Goal: Information Seeking & Learning: Learn about a topic

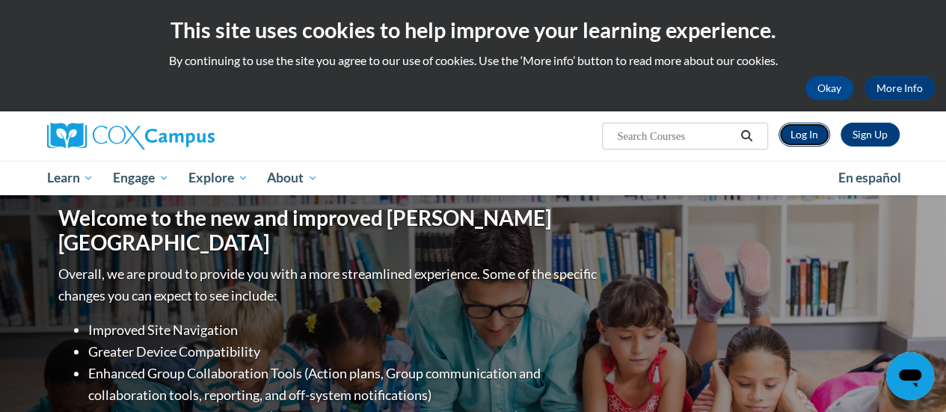
click at [811, 125] on link "Log In" at bounding box center [805, 135] width 52 height 24
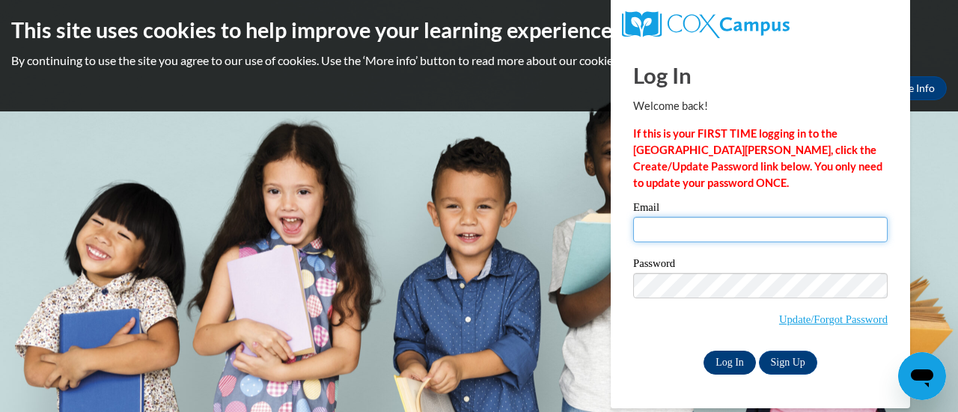
type input "podekri@sdmfschools.org"
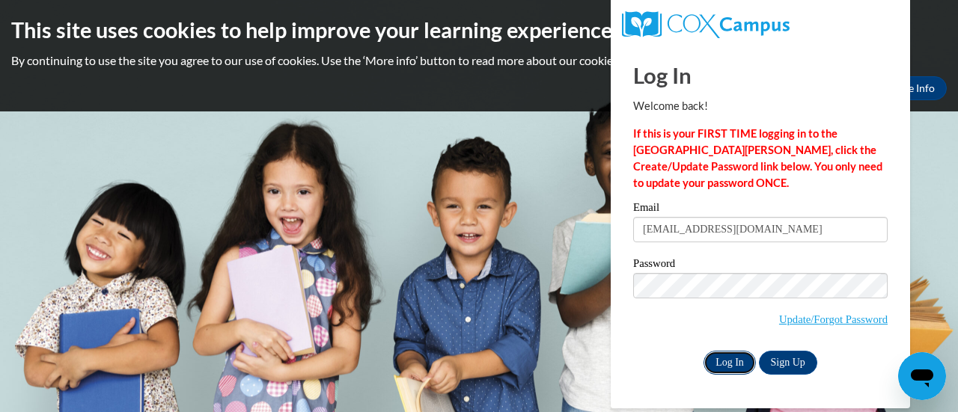
click at [722, 364] on input "Log In" at bounding box center [729, 363] width 52 height 24
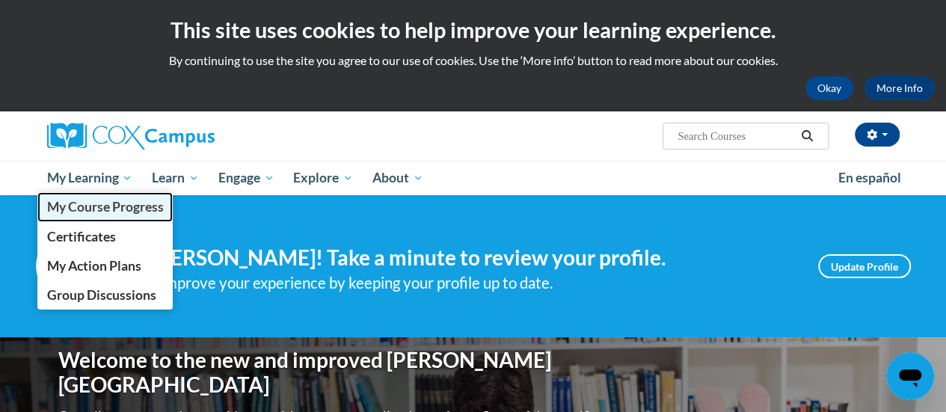
click at [105, 206] on span "My Course Progress" at bounding box center [104, 207] width 117 height 16
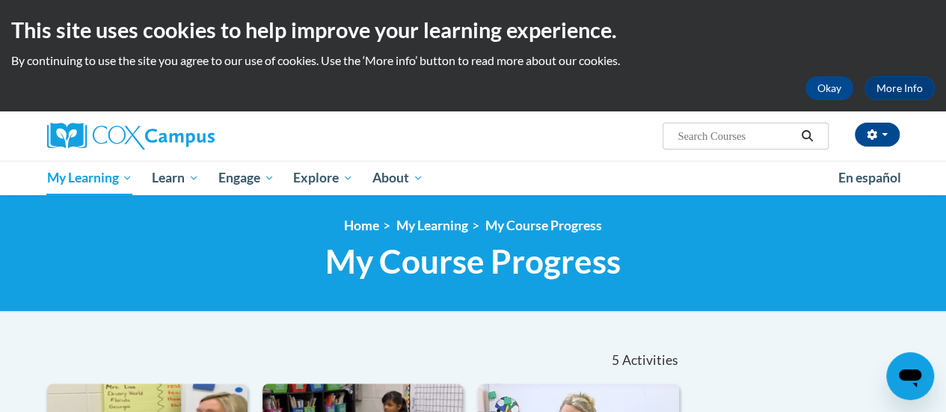
click at [728, 132] on input "Search..." at bounding box center [736, 136] width 120 height 18
type input "reading fluency"
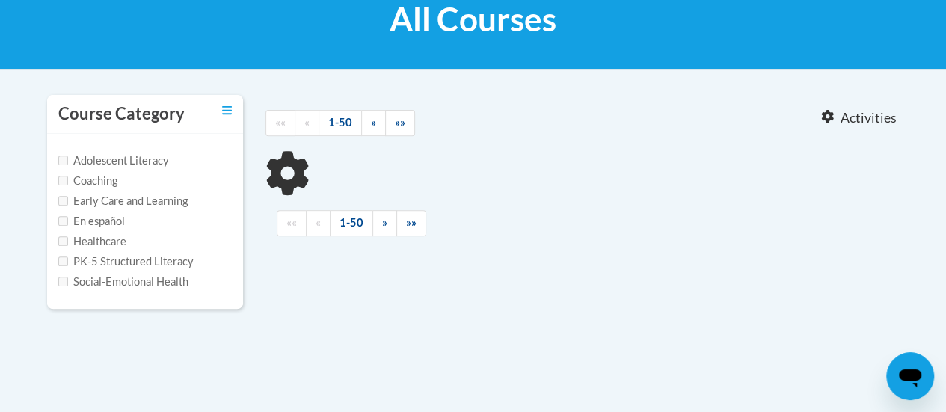
scroll to position [254, 0]
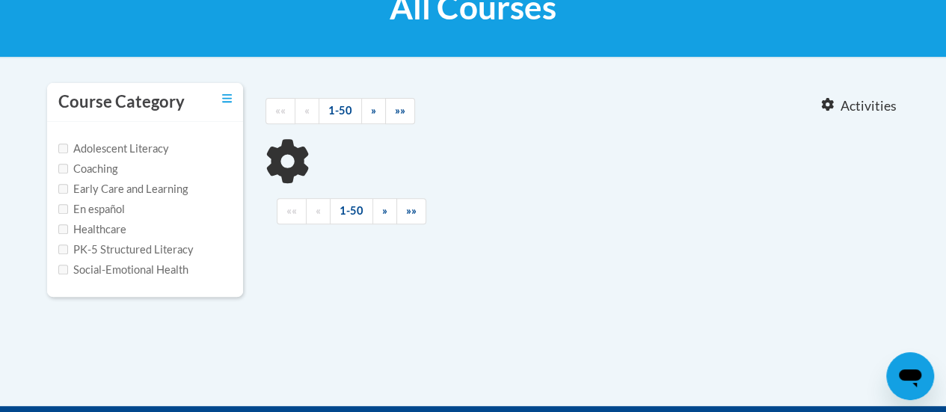
type input "reading fluency"
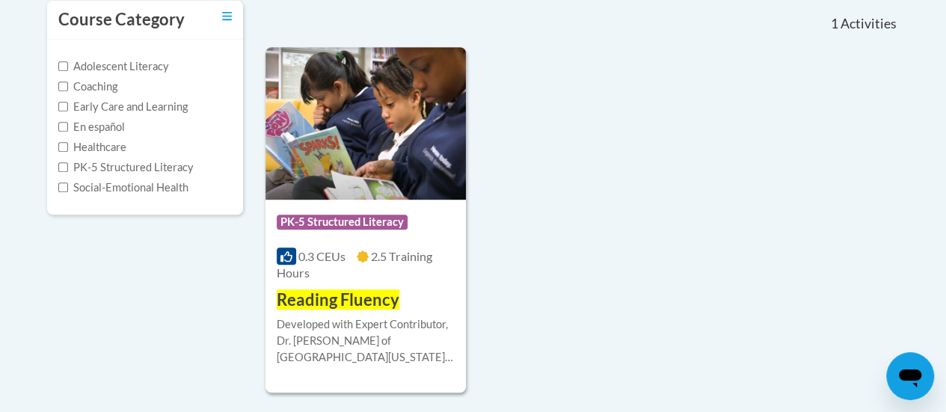
scroll to position [362, 0]
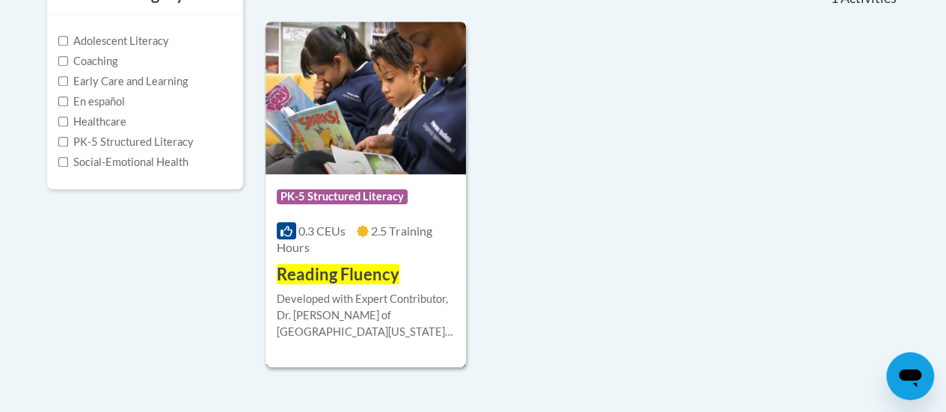
click at [338, 141] on img at bounding box center [366, 98] width 200 height 153
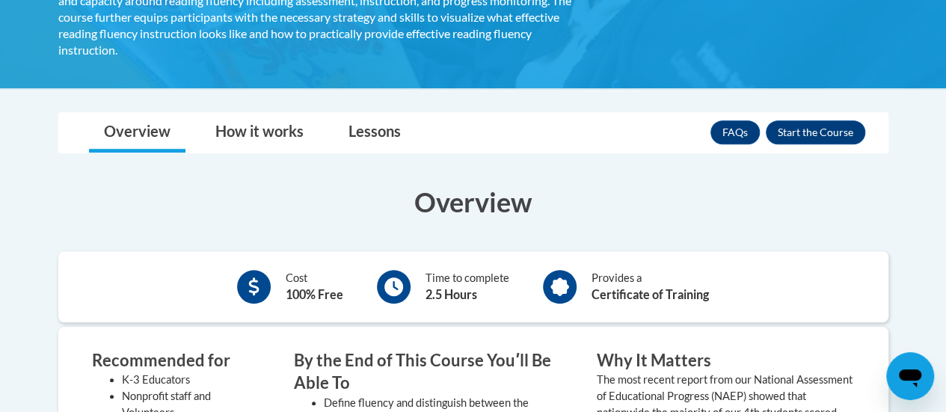
scroll to position [349, 0]
